Goal: Transaction & Acquisition: Purchase product/service

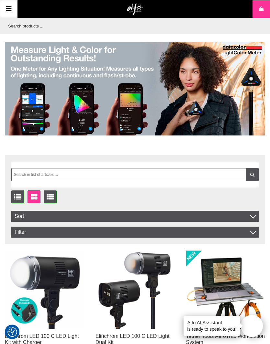
click at [8, 6] on icon at bounding box center [9, 8] width 8 height 9
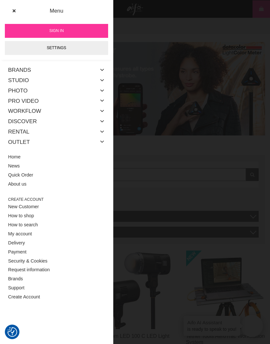
click at [13, 82] on link "Studio" at bounding box center [18, 80] width 21 height 10
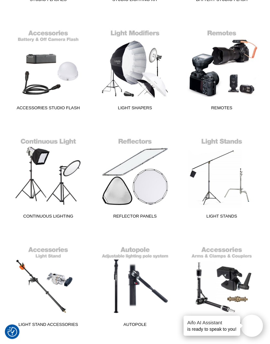
scroll to position [255, 0]
click at [141, 175] on link "Reflector Panels" at bounding box center [135, 178] width 79 height 87
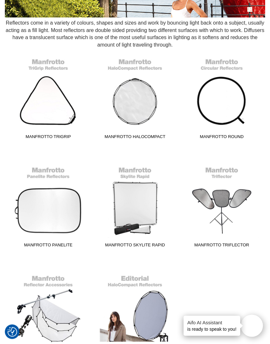
scroll to position [116, 0]
click at [38, 102] on link "Manfrotto TriGrip" at bounding box center [48, 98] width 79 height 87
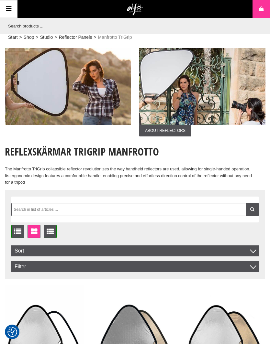
checkbox input "true"
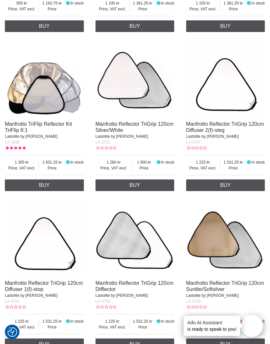
scroll to position [573, 0]
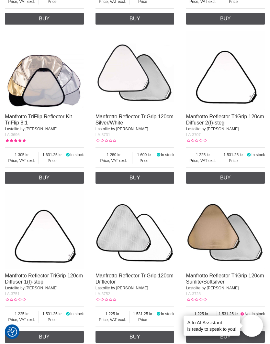
click at [144, 243] on img at bounding box center [135, 230] width 79 height 79
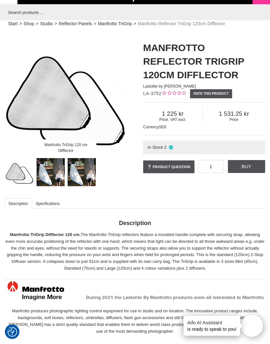
scroll to position [14, 0]
click at [53, 170] on img at bounding box center [51, 172] width 28 height 28
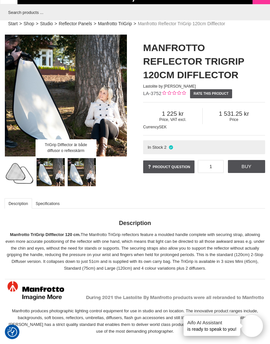
click at [84, 171] on img at bounding box center [82, 172] width 28 height 28
click at [82, 175] on img at bounding box center [82, 172] width 28 height 28
click at [49, 173] on img at bounding box center [51, 172] width 28 height 28
click at [17, 173] on img at bounding box center [20, 172] width 28 height 28
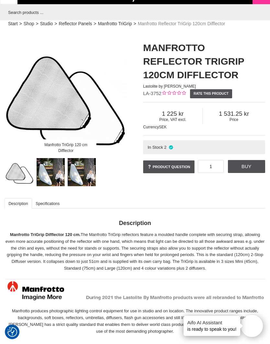
click at [52, 177] on img at bounding box center [51, 172] width 28 height 28
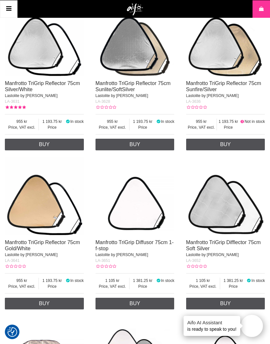
scroll to position [288, 0]
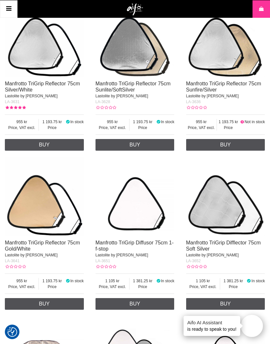
click at [127, 51] on img at bounding box center [135, 37] width 79 height 79
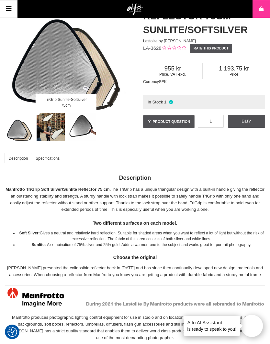
scroll to position [56, 0]
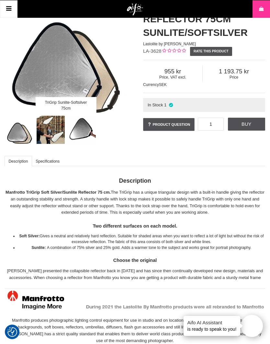
click at [42, 159] on link "Specifications" at bounding box center [48, 161] width 32 height 10
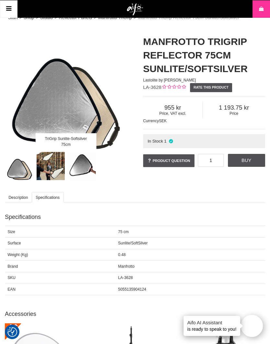
scroll to position [20, 0]
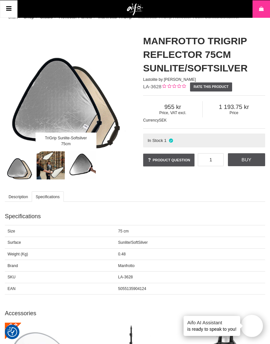
click at [42, 162] on img at bounding box center [51, 166] width 28 height 28
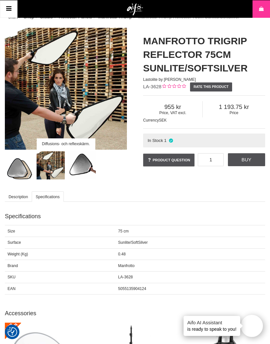
click at [75, 163] on img at bounding box center [82, 166] width 28 height 28
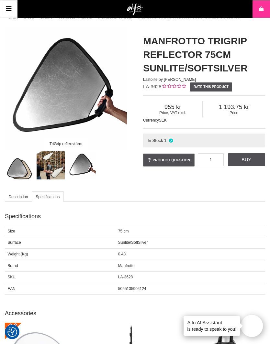
click at [18, 163] on img at bounding box center [20, 166] width 28 height 28
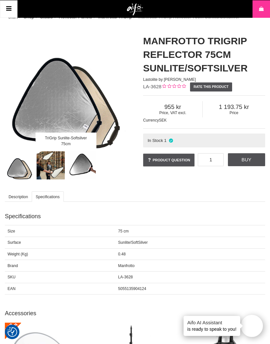
click at [56, 108] on div "TriGrip Sunlite-Softsilver 75cm" at bounding box center [66, 89] width 122 height 122
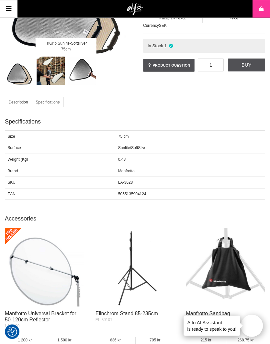
click at [14, 102] on link "Description" at bounding box center [19, 102] width 28 height 10
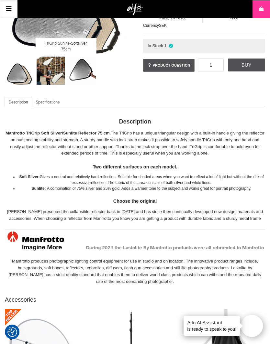
click at [76, 72] on img at bounding box center [82, 71] width 28 height 28
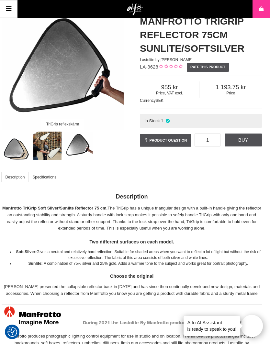
scroll to position [40, 3]
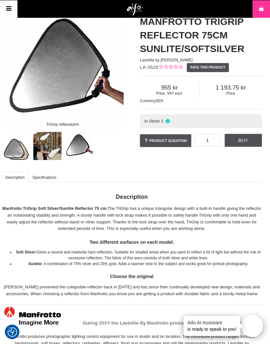
click at [42, 144] on img at bounding box center [47, 146] width 28 height 28
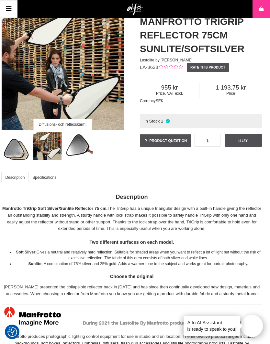
click at [17, 148] on img at bounding box center [16, 146] width 28 height 28
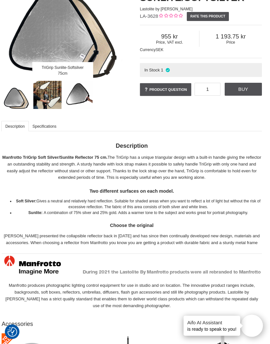
scroll to position [104, 3]
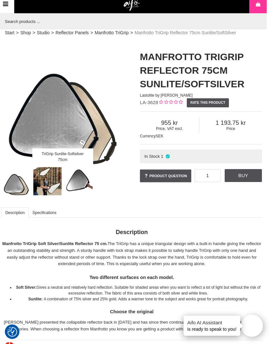
click at [249, 178] on link "Buy" at bounding box center [243, 176] width 37 height 13
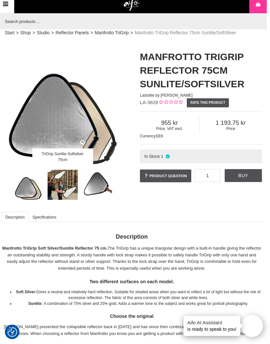
click at [72, 35] on link "Reflector Panels" at bounding box center [72, 32] width 33 height 7
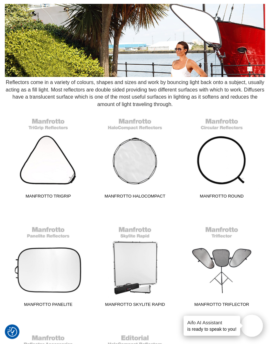
scroll to position [57, 0]
click at [231, 169] on link "Manfrotto Round" at bounding box center [221, 158] width 79 height 87
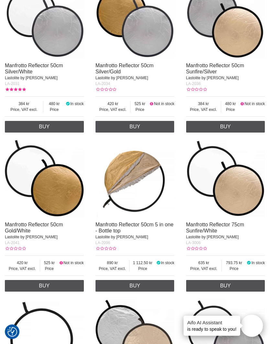
scroll to position [473, 0]
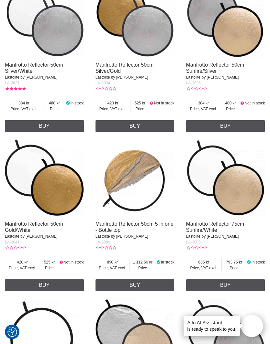
click at [233, 291] on link "Buy" at bounding box center [225, 286] width 79 height 12
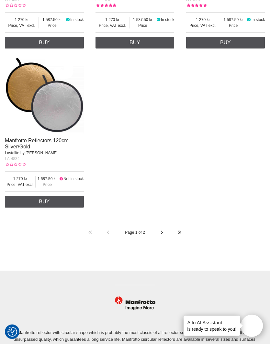
scroll to position [1683, 0]
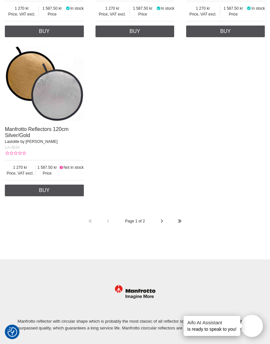
click at [163, 231] on icon at bounding box center [162, 222] width 5 height 18
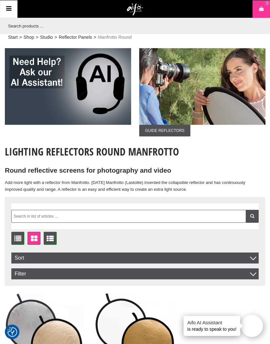
click at [73, 38] on link "Reflector Panels" at bounding box center [75, 37] width 33 height 7
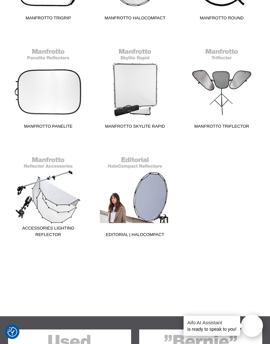
scroll to position [238, 0]
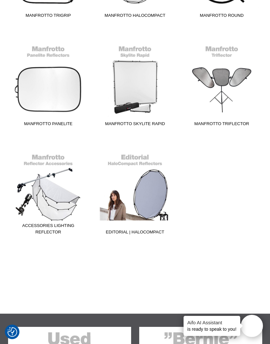
click at [38, 188] on link "Accessories Lighting Reflector" at bounding box center [48, 194] width 79 height 87
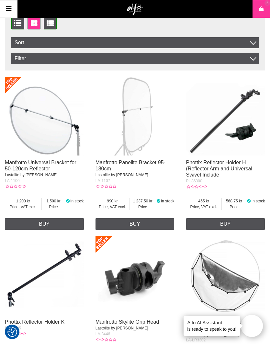
scroll to position [195, 0]
click at [265, 8] on link "Cart 2" at bounding box center [261, 8] width 17 height 17
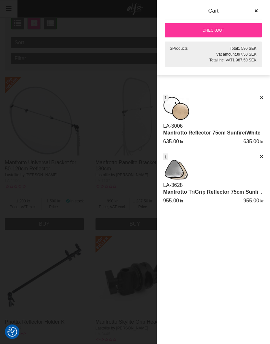
scroll to position [195, 0]
click at [89, 79] on div at bounding box center [135, 172] width 270 height 344
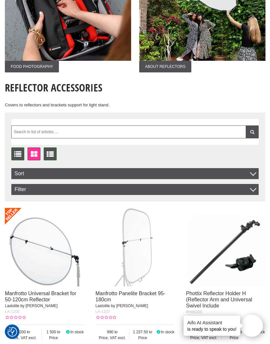
scroll to position [0, 0]
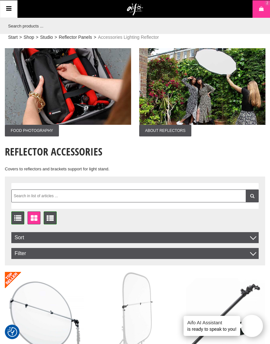
click at [72, 35] on link "Reflector Panels" at bounding box center [75, 37] width 33 height 7
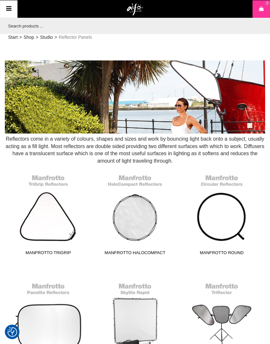
click at [46, 213] on link "Manfrotto TriGrip" at bounding box center [48, 214] width 79 height 87
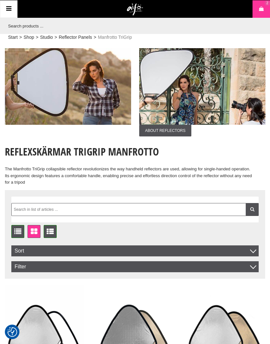
checkbox input "true"
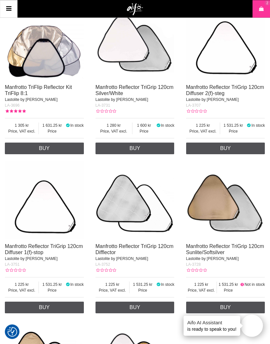
scroll to position [599, 0]
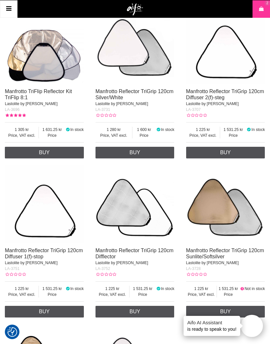
click at [146, 223] on img at bounding box center [135, 204] width 79 height 79
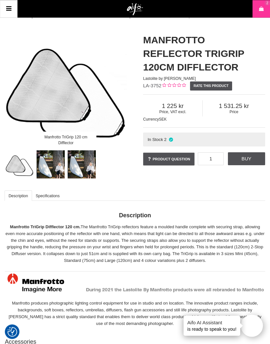
scroll to position [18, 0]
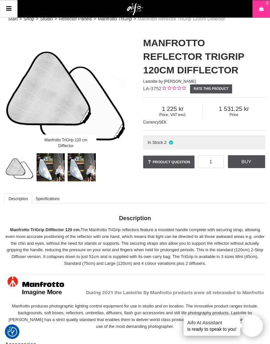
click at [51, 163] on img at bounding box center [51, 168] width 28 height 28
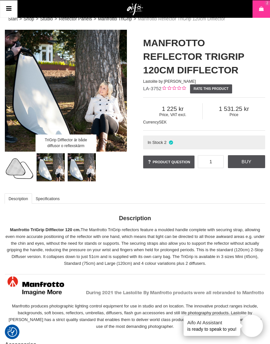
click at [73, 166] on img at bounding box center [82, 167] width 28 height 28
click at [80, 160] on img at bounding box center [82, 167] width 28 height 28
click at [45, 176] on img at bounding box center [51, 167] width 28 height 28
click at [19, 176] on img at bounding box center [20, 167] width 28 height 28
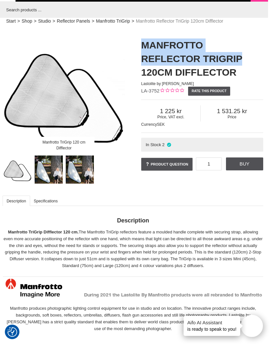
scroll to position [16, 3]
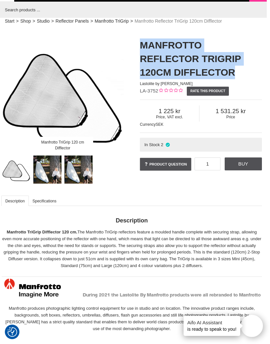
click at [221, 209] on div "Description Specifications Description Manfrotto TriGrip Difflector 120 cm. The…" at bounding box center [132, 264] width 260 height 145
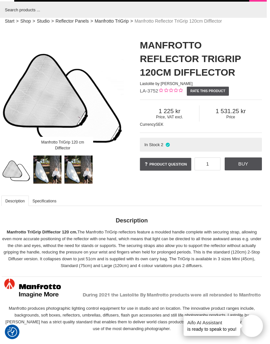
click at [111, 20] on link "Manfrotto TriGrip" at bounding box center [112, 21] width 34 height 7
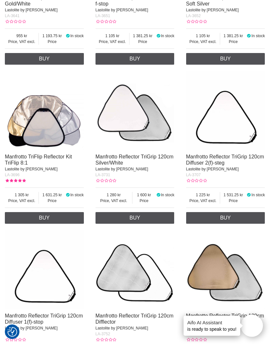
scroll to position [533, 0]
click at [18, 120] on img at bounding box center [44, 110] width 79 height 79
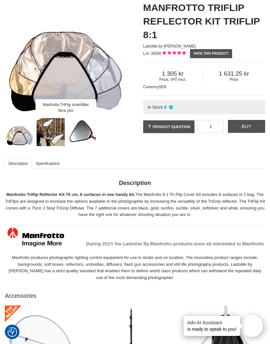
scroll to position [83, 0]
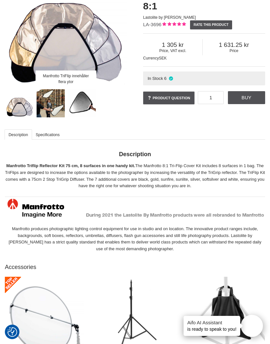
click at [16, 102] on img at bounding box center [20, 103] width 28 height 28
click at [42, 104] on img at bounding box center [51, 103] width 28 height 28
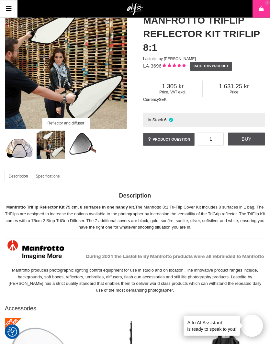
scroll to position [40, 0]
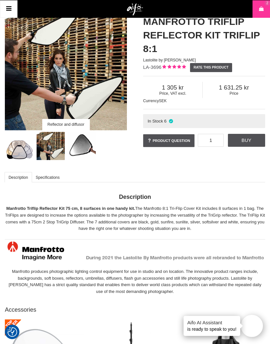
click at [81, 148] on img at bounding box center [82, 146] width 28 height 28
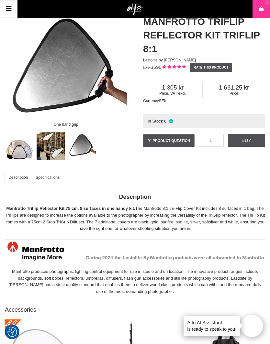
click at [11, 148] on img at bounding box center [20, 146] width 28 height 28
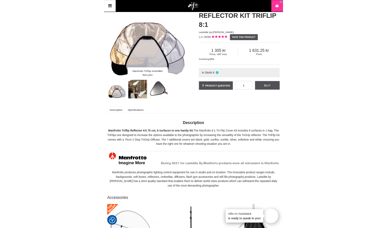
scroll to position [0, 0]
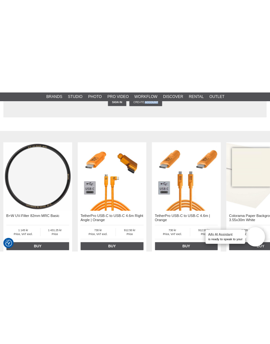
scroll to position [783, 0]
